Goal: Check status: Check status

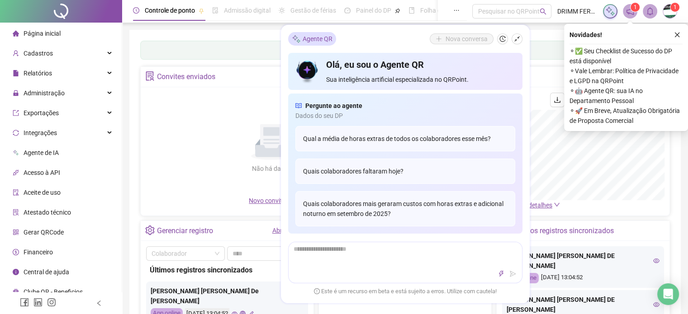
drag, startPoint x: 515, startPoint y: 41, endPoint x: 510, endPoint y: 43, distance: 5.5
click at [515, 41] on icon "shrink" at bounding box center [517, 39] width 6 height 6
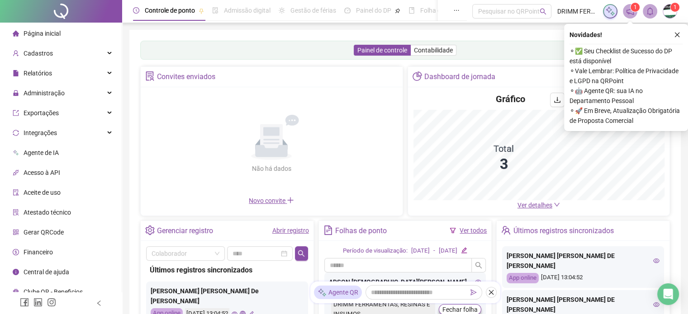
click at [289, 231] on link "Abrir registro" at bounding box center [290, 230] width 37 height 7
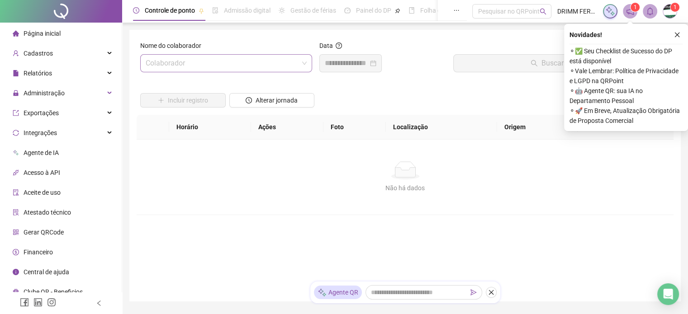
click at [194, 63] on input "search" at bounding box center [222, 63] width 153 height 17
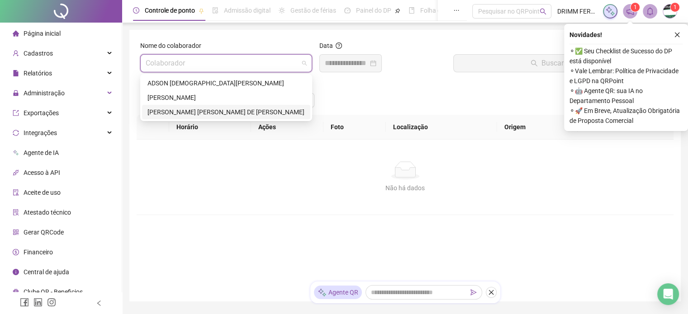
click at [177, 112] on div "[PERSON_NAME] [PERSON_NAME] DE [PERSON_NAME]" at bounding box center [225, 112] width 157 height 10
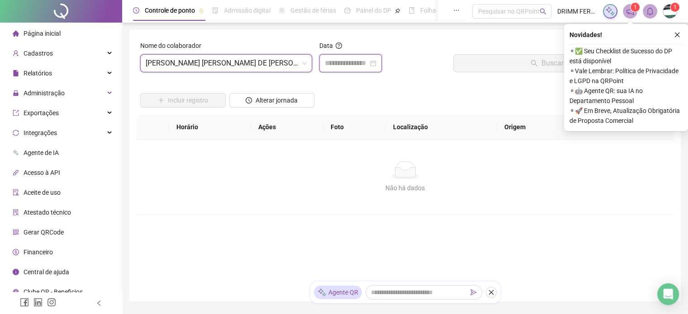
click at [339, 60] on input at bounding box center [346, 63] width 43 height 11
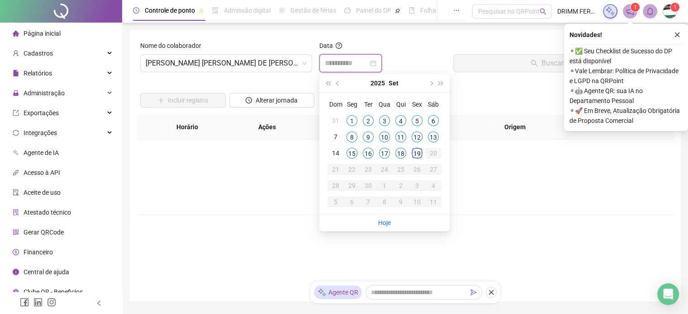
type input "**********"
click at [414, 153] on div "19" at bounding box center [417, 153] width 11 height 11
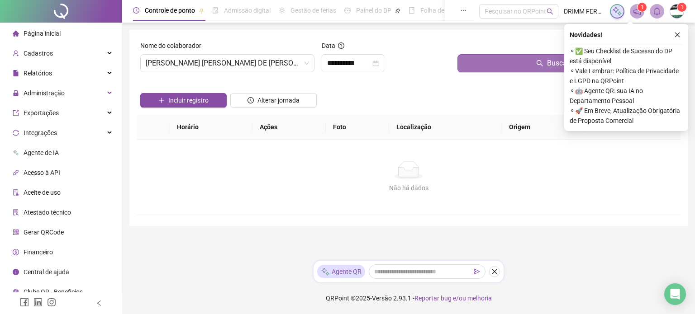
click at [503, 64] on button "Buscar registros" at bounding box center [566, 63] width 219 height 18
